Goal: Download file/media

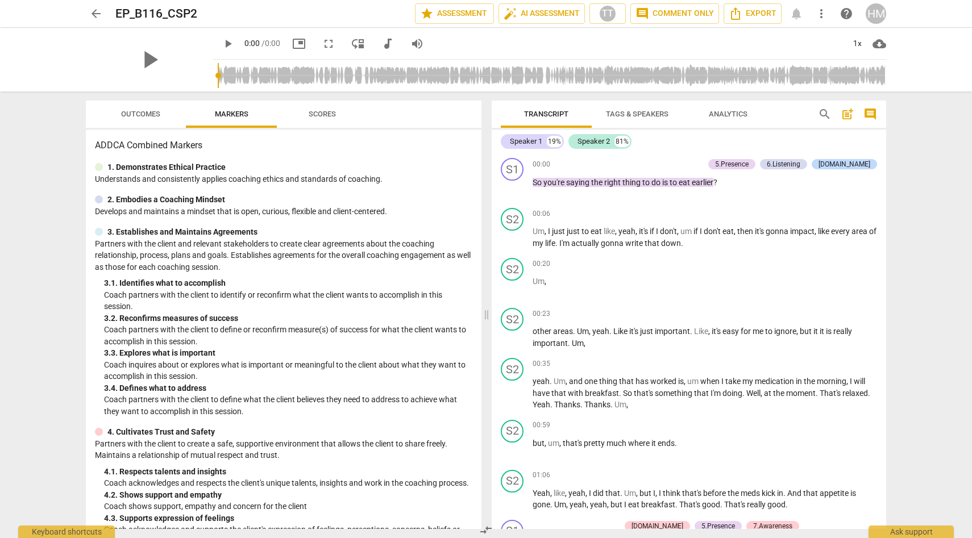
click at [881, 44] on span "cloud_download" at bounding box center [879, 44] width 14 height 14
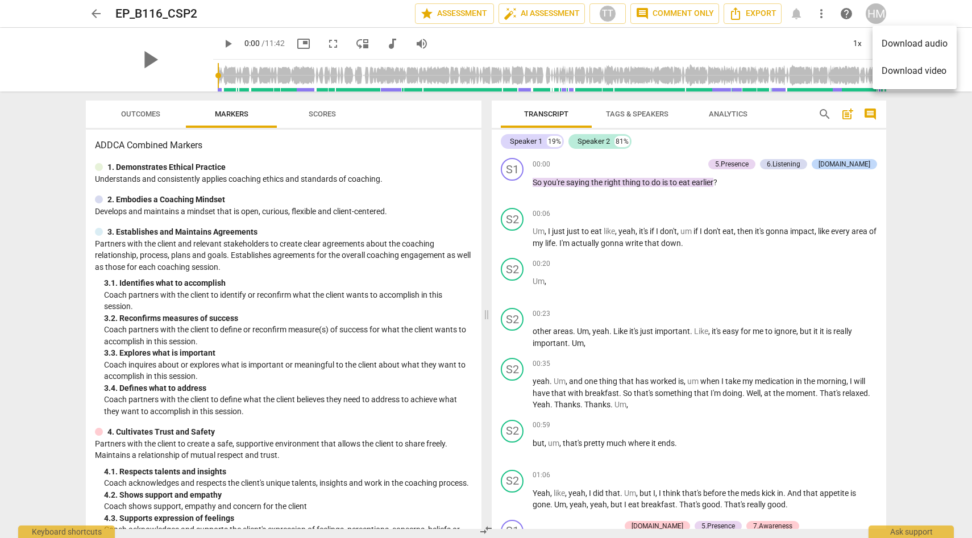
click at [890, 45] on li "Download audio" at bounding box center [914, 43] width 84 height 27
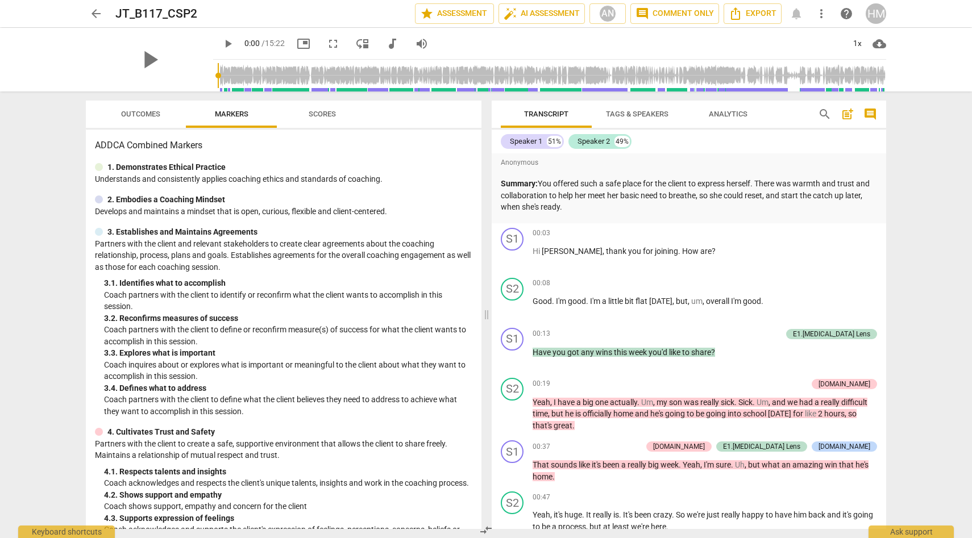
click at [881, 44] on span "cloud_download" at bounding box center [879, 44] width 14 height 14
click at [885, 49] on li "Download audio" at bounding box center [914, 43] width 84 height 27
click at [473, 15] on span "star Assessment" at bounding box center [454, 14] width 69 height 14
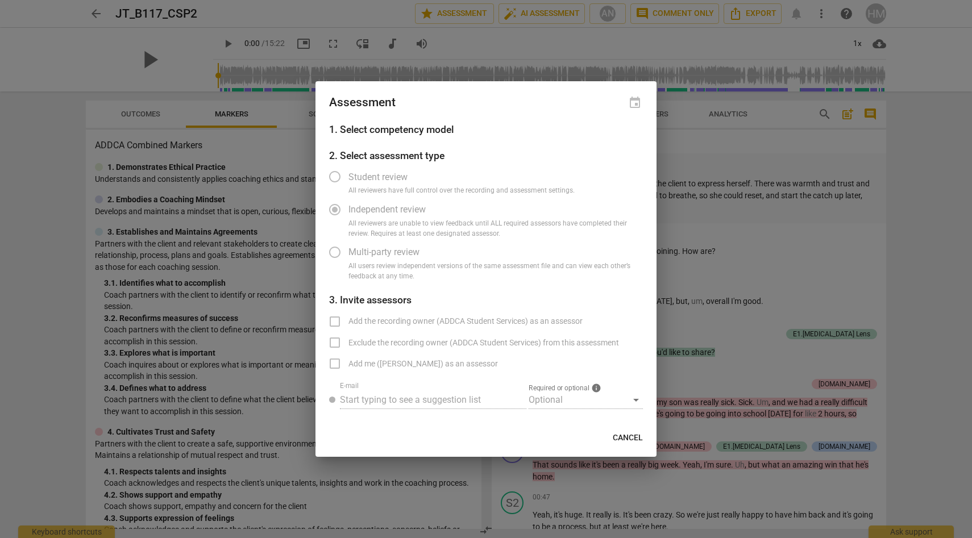
click at [634, 437] on span "Cancel" at bounding box center [627, 437] width 30 height 11
radio input "false"
